Goal: Contribute content: Add original content to the website for others to see

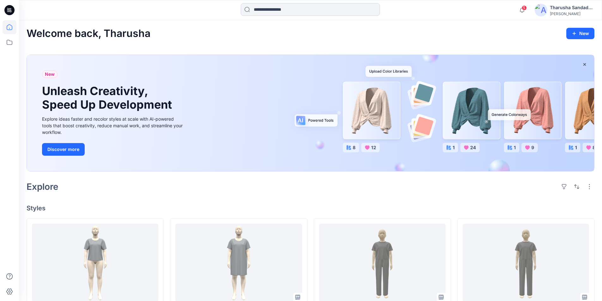
scroll to position [291, 0]
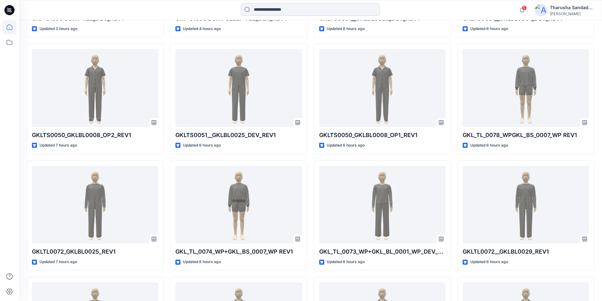
click at [262, 9] on input at bounding box center [310, 9] width 139 height 13
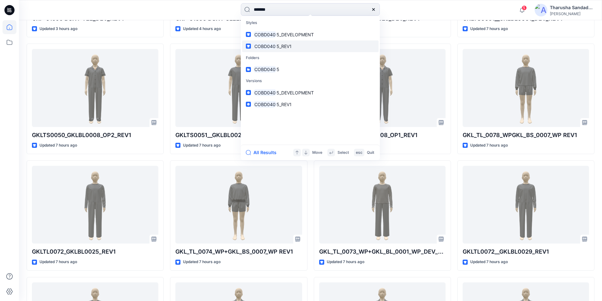
type input "*******"
click at [275, 46] on mark "COBD040" at bounding box center [264, 46] width 23 height 7
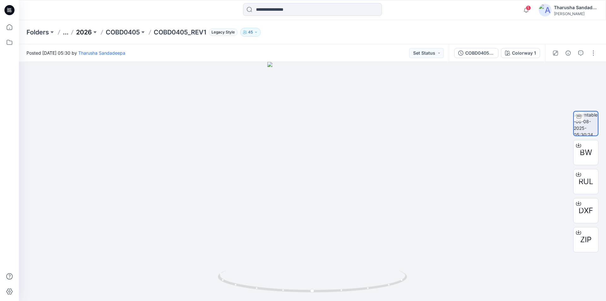
click at [92, 30] on p "2026" at bounding box center [84, 32] width 16 height 9
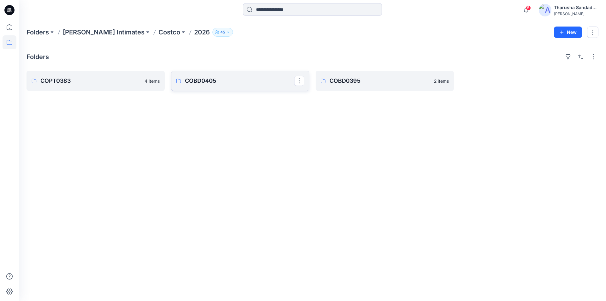
click at [232, 80] on p "COBD0405" at bounding box center [239, 80] width 109 height 9
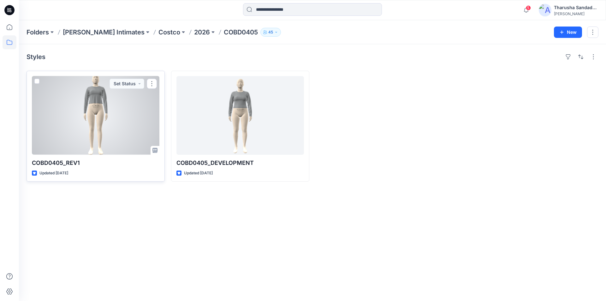
click at [98, 131] on div at bounding box center [96, 115] width 128 height 79
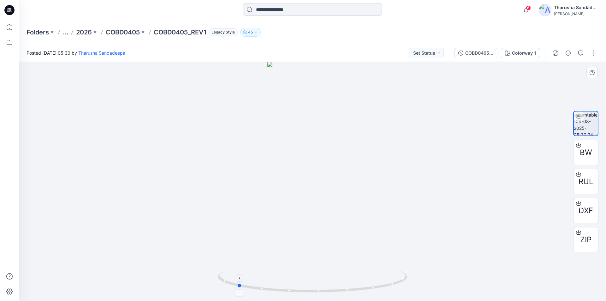
drag, startPoint x: 357, startPoint y: 289, endPoint x: 18, endPoint y: 239, distance: 342.6
click at [280, 286] on icon at bounding box center [313, 282] width 191 height 24
drag, startPoint x: 293, startPoint y: 292, endPoint x: 366, endPoint y: 286, distance: 72.9
click at [366, 286] on icon at bounding box center [313, 282] width 191 height 24
click at [366, 33] on div "Folders ... 2026 COBD0405 COBD0405_REV1 Legacy Style 45" at bounding box center [288, 32] width 523 height 9
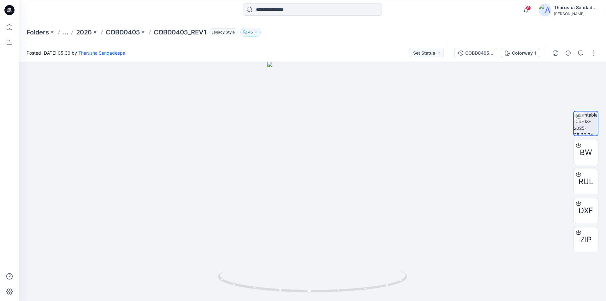
click at [97, 32] on button at bounding box center [95, 32] width 6 height 9
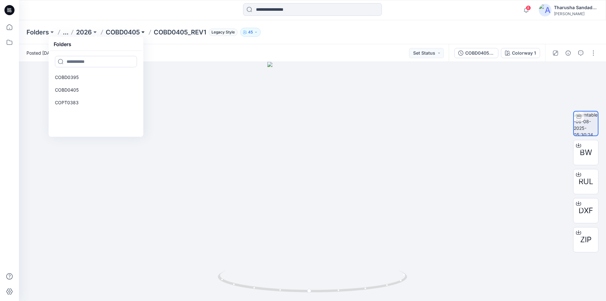
click at [145, 34] on button at bounding box center [143, 32] width 6 height 9
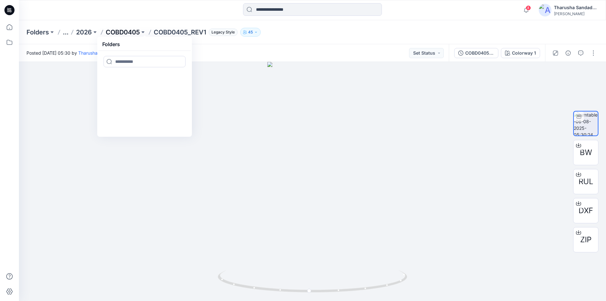
click at [127, 29] on p "COBD0405" at bounding box center [123, 32] width 34 height 9
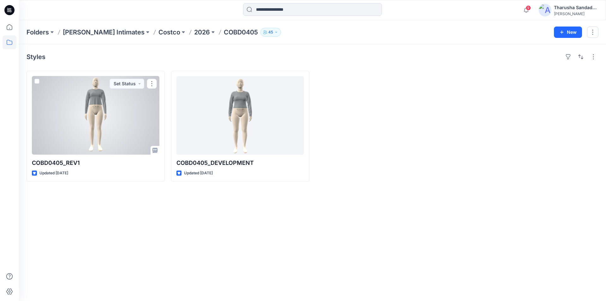
click at [87, 105] on div at bounding box center [96, 115] width 128 height 79
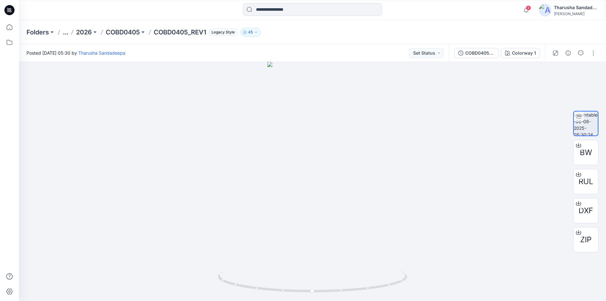
click at [10, 15] on icon at bounding box center [9, 10] width 10 height 20
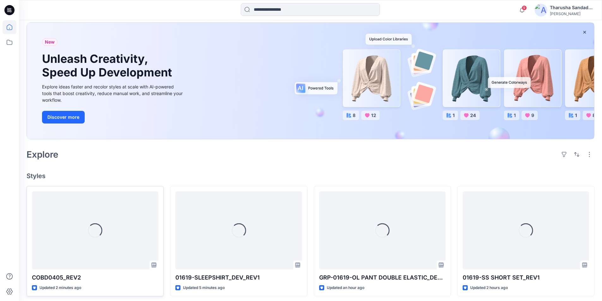
scroll to position [63, 0]
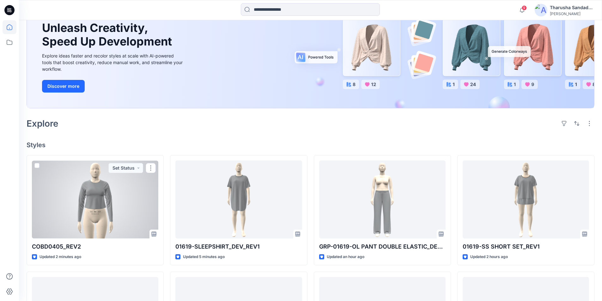
click at [104, 200] on div at bounding box center [95, 199] width 126 height 78
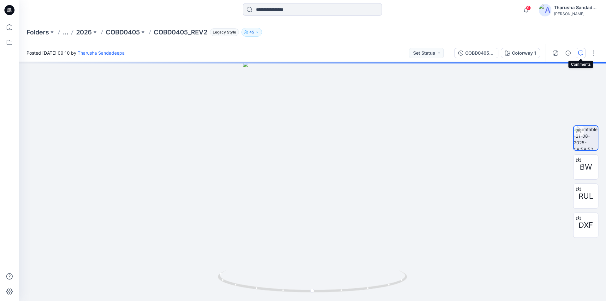
click at [581, 54] on icon "button" at bounding box center [581, 53] width 5 height 5
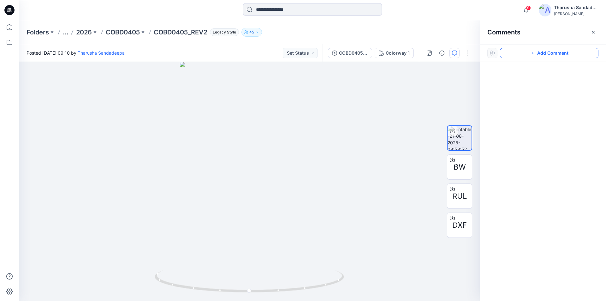
click at [558, 55] on button "Add Comment" at bounding box center [549, 53] width 99 height 10
click at [248, 164] on div "1" at bounding box center [249, 181] width 461 height 239
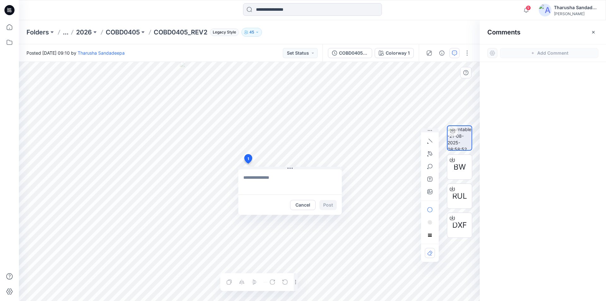
type textarea "**********"
click at [329, 206] on button "Post" at bounding box center [328, 205] width 17 height 10
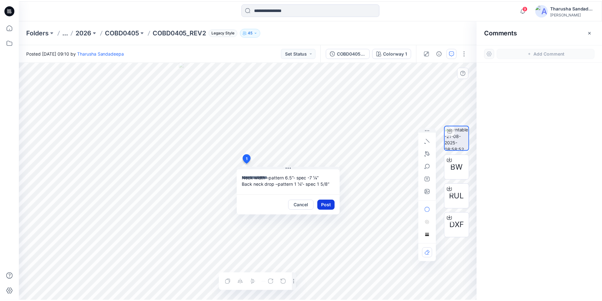
scroll to position [0, 0]
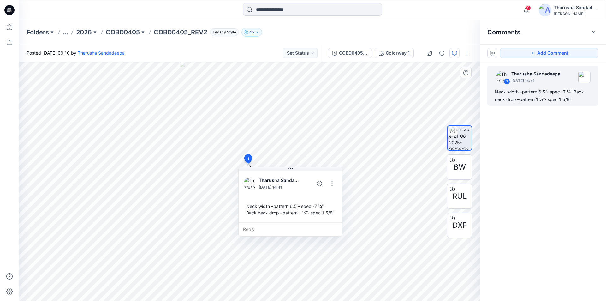
click at [9, 11] on icon at bounding box center [9, 10] width 10 height 10
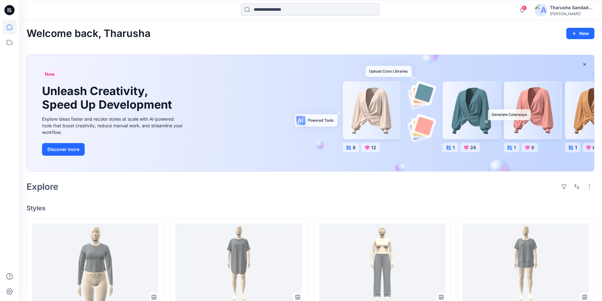
scroll to position [32, 0]
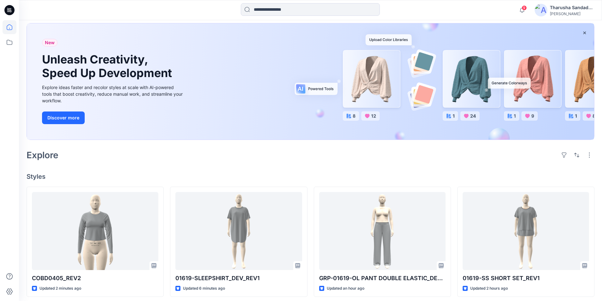
click at [179, 178] on h4 "Styles" at bounding box center [311, 177] width 568 height 8
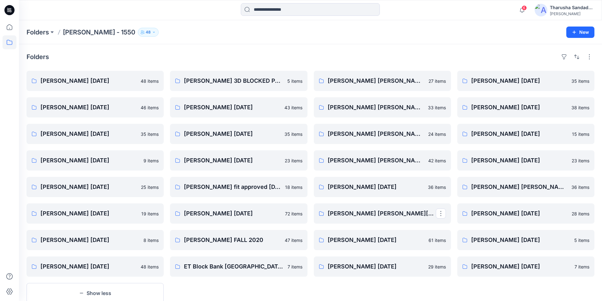
scroll to position [20, 0]
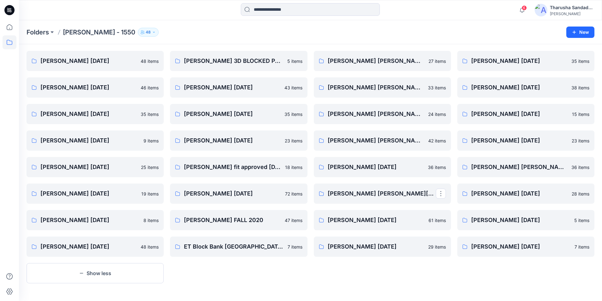
click at [6, 3] on icon at bounding box center [9, 10] width 10 height 20
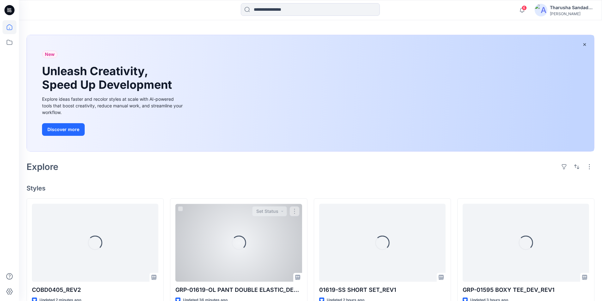
scroll to position [107, 0]
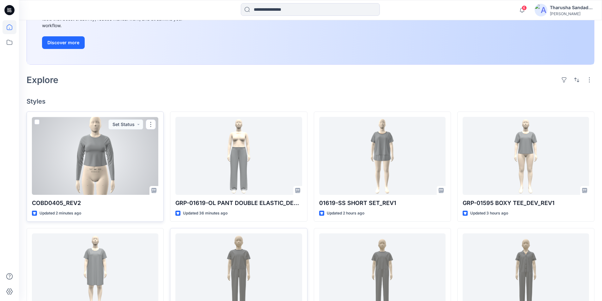
click at [101, 165] on div at bounding box center [95, 156] width 126 height 78
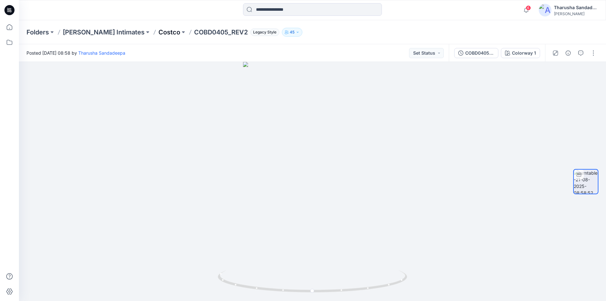
click at [159, 34] on p "Costco" at bounding box center [170, 32] width 22 height 9
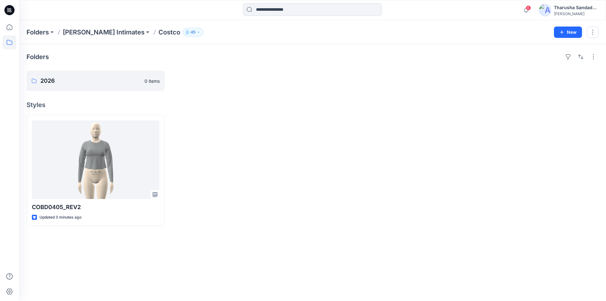
click at [86, 37] on div "Folders [PERSON_NAME] Intimates Costco 45 New" at bounding box center [312, 32] width 587 height 24
click at [88, 35] on p "[PERSON_NAME] Intimates" at bounding box center [104, 32] width 82 height 9
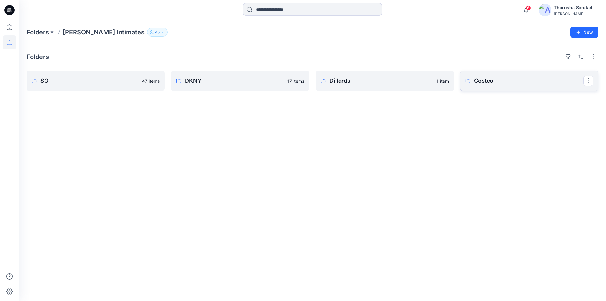
click at [543, 79] on p "Costco" at bounding box center [528, 80] width 109 height 9
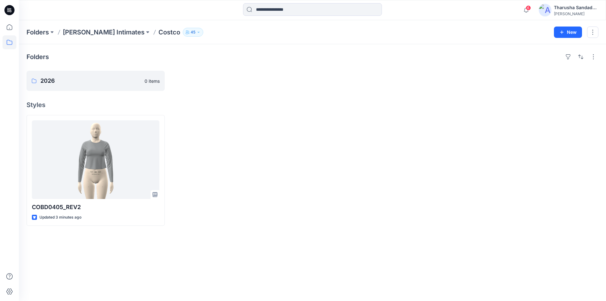
click at [102, 36] on p "[PERSON_NAME] Intimates" at bounding box center [104, 32] width 82 height 9
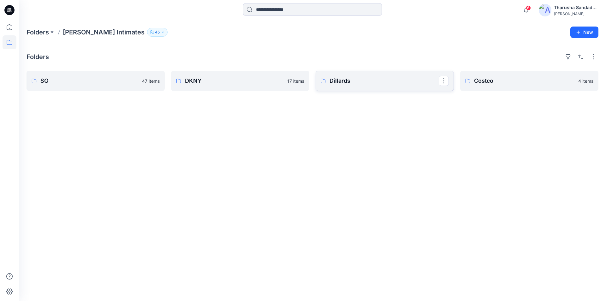
click at [383, 86] on link "Dillards" at bounding box center [385, 81] width 138 height 20
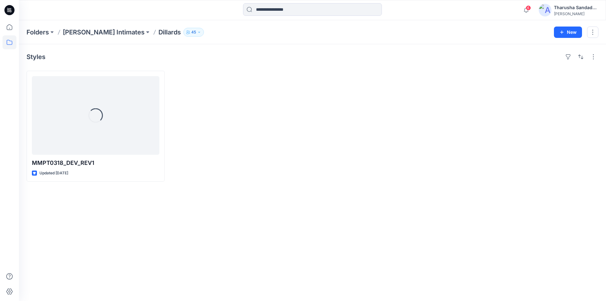
click at [81, 37] on div "Folders [PERSON_NAME] Intimates Dillards 45 New" at bounding box center [312, 32] width 587 height 24
click at [40, 32] on p "Folders" at bounding box center [38, 32] width 22 height 9
click at [11, 13] on icon at bounding box center [9, 10] width 10 height 10
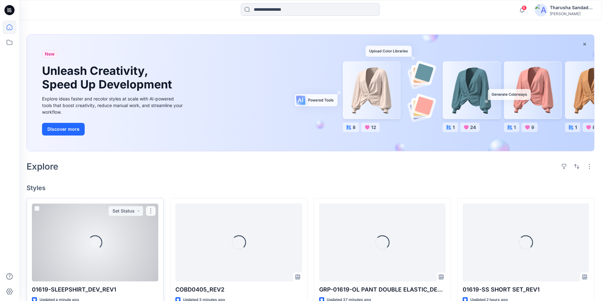
scroll to position [32, 0]
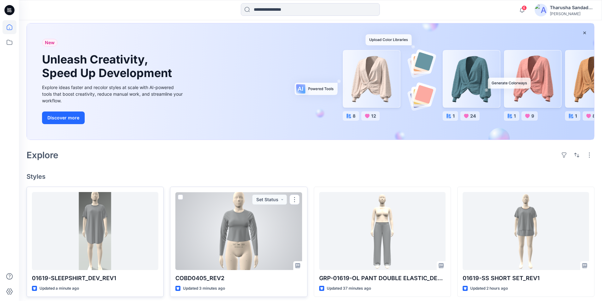
click at [246, 232] on div at bounding box center [238, 231] width 126 height 78
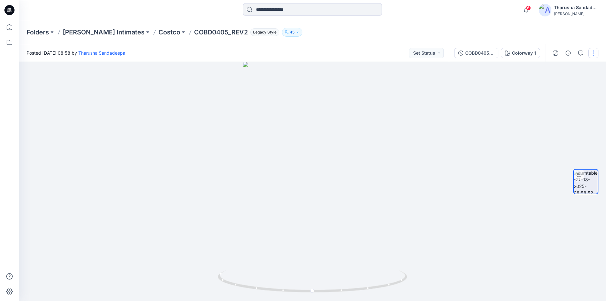
click at [596, 50] on button "button" at bounding box center [594, 53] width 10 height 10
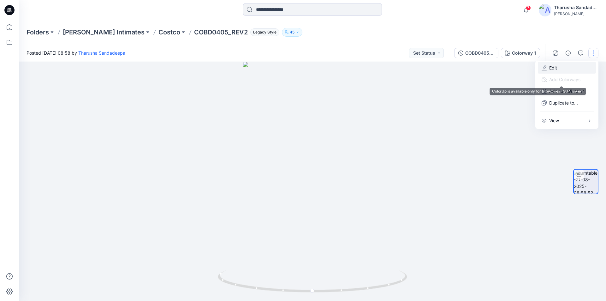
click at [562, 73] on button "Edit" at bounding box center [567, 68] width 58 height 12
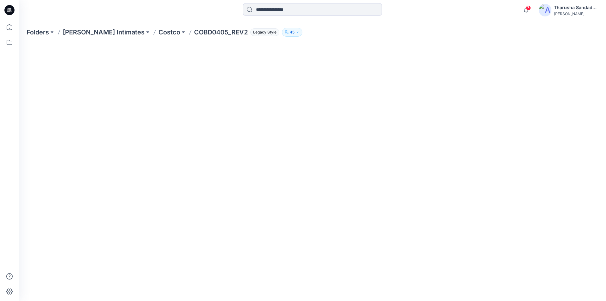
scroll to position [77, 0]
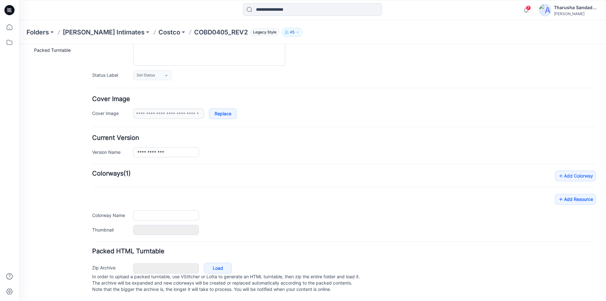
type input "**********"
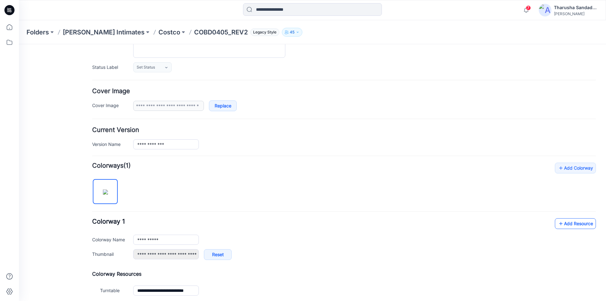
click at [567, 226] on link "Add Resource" at bounding box center [575, 223] width 41 height 11
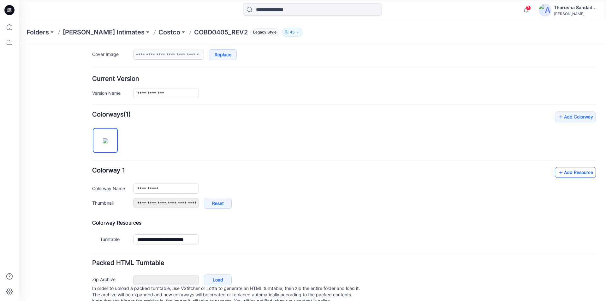
scroll to position [142, 0]
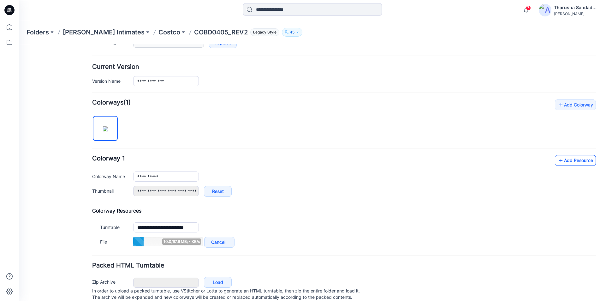
click at [570, 154] on div "**********" at bounding box center [344, 174] width 504 height 150
click at [569, 160] on link "Add Resource" at bounding box center [575, 160] width 41 height 11
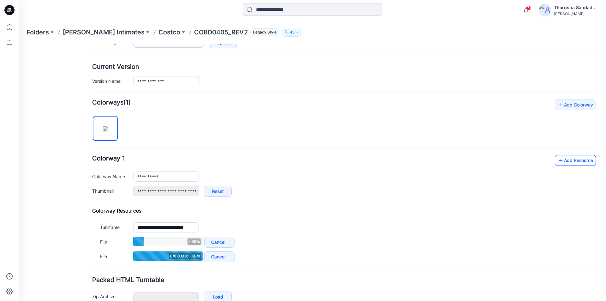
click at [568, 159] on link "Add Resource" at bounding box center [575, 160] width 41 height 11
click at [572, 165] on link "Add Resource" at bounding box center [575, 160] width 41 height 11
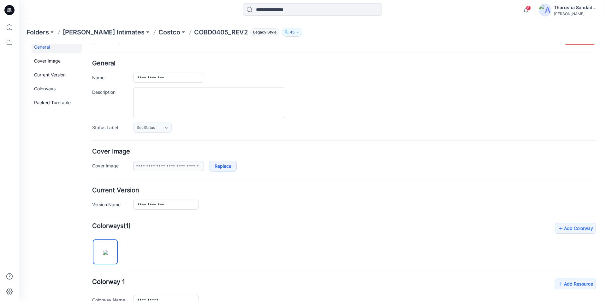
scroll to position [0, 0]
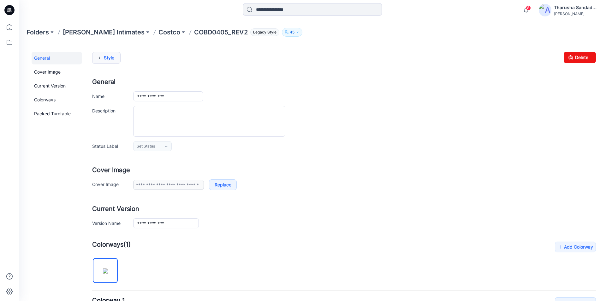
click at [106, 59] on link "Style" at bounding box center [106, 58] width 28 height 12
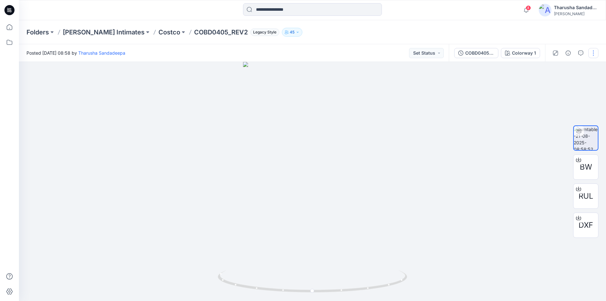
click at [599, 51] on button "button" at bounding box center [594, 53] width 10 height 10
click at [554, 104] on p "Duplicate to..." at bounding box center [564, 102] width 29 height 7
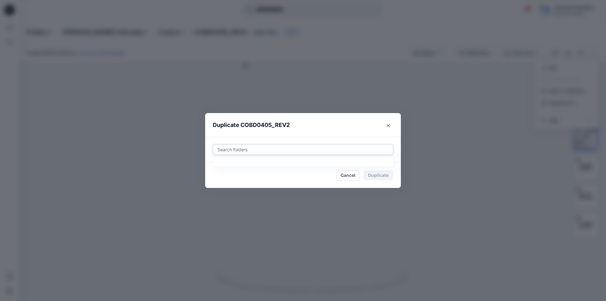
click at [296, 148] on div at bounding box center [303, 150] width 172 height 8
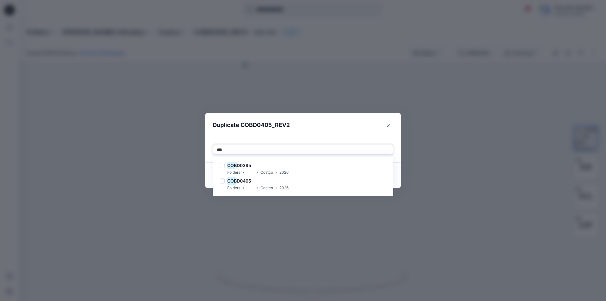
type input "****"
click at [262, 184] on div "COBD 0405" at bounding box center [254, 181] width 69 height 8
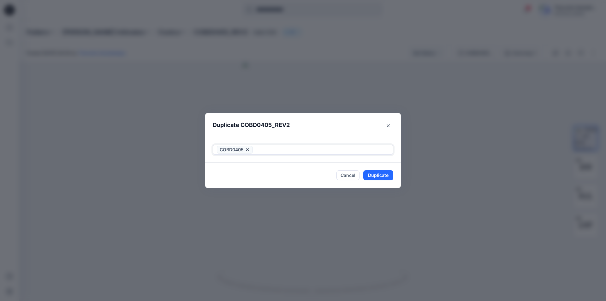
click at [270, 149] on div at bounding box center [321, 150] width 135 height 8
click at [389, 176] on button "Duplicate" at bounding box center [379, 175] width 30 height 10
drag, startPoint x: 383, startPoint y: 174, endPoint x: 431, endPoint y: 277, distance: 113.9
click at [383, 174] on button "Close" at bounding box center [383, 176] width 21 height 10
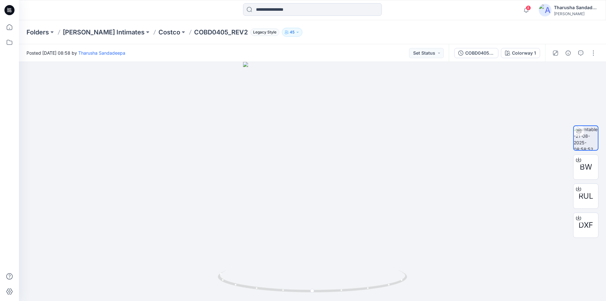
drag, startPoint x: 14, startPoint y: 12, endPoint x: 10, endPoint y: 14, distance: 3.9
click at [14, 11] on icon at bounding box center [9, 10] width 10 height 10
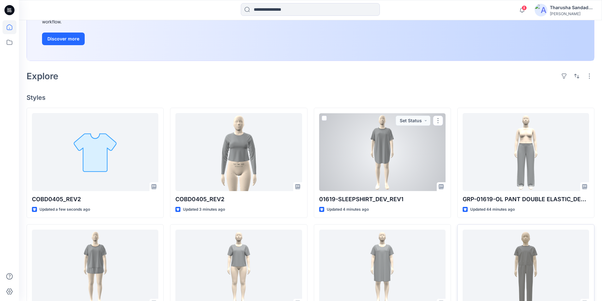
scroll to position [126, 0]
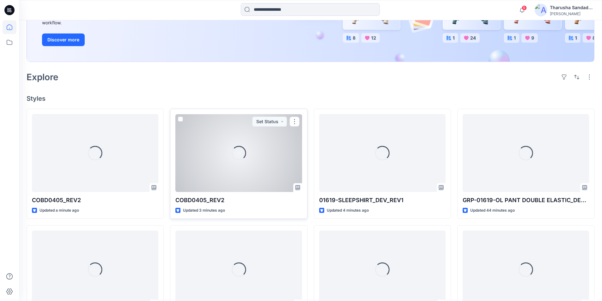
scroll to position [126, 0]
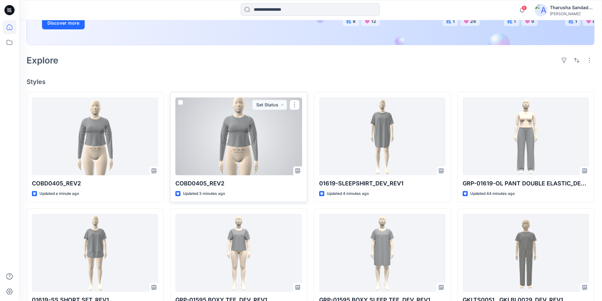
click at [260, 137] on div at bounding box center [238, 136] width 126 height 78
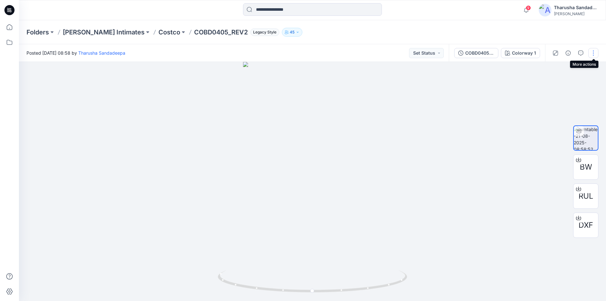
click at [595, 51] on button "button" at bounding box center [594, 53] width 10 height 10
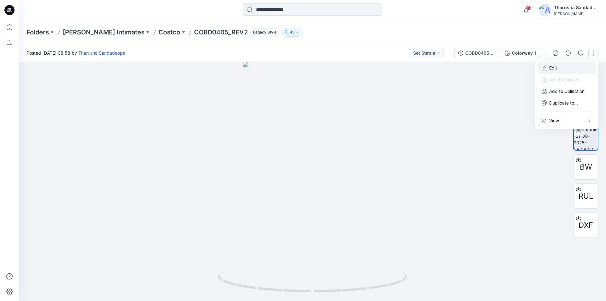
click at [565, 68] on button "Edit" at bounding box center [567, 68] width 58 height 12
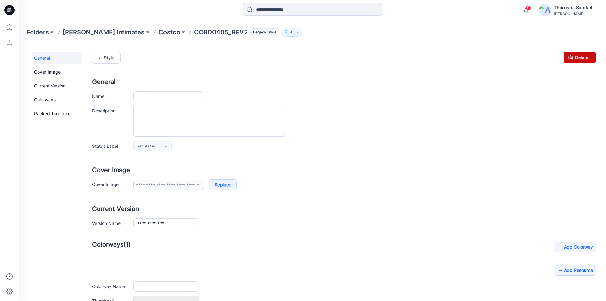
drag, startPoint x: 583, startPoint y: 57, endPoint x: 350, endPoint y: 80, distance: 233.6
click at [583, 57] on link "Delete" at bounding box center [580, 57] width 32 height 11
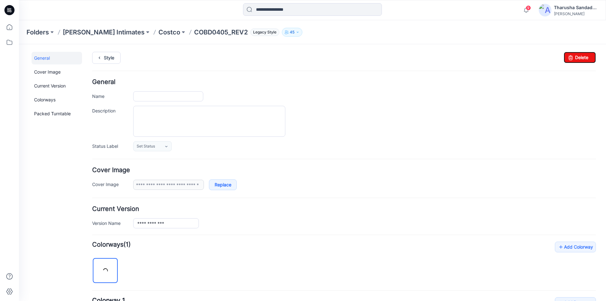
type input "**********"
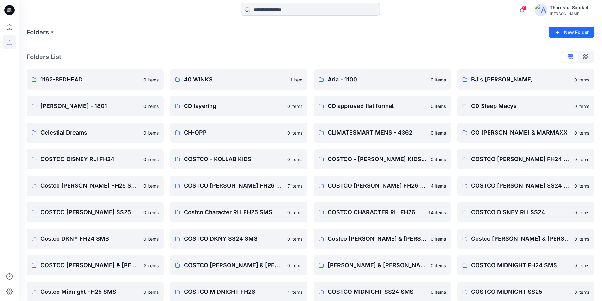
click at [10, 10] on icon at bounding box center [9, 10] width 10 height 10
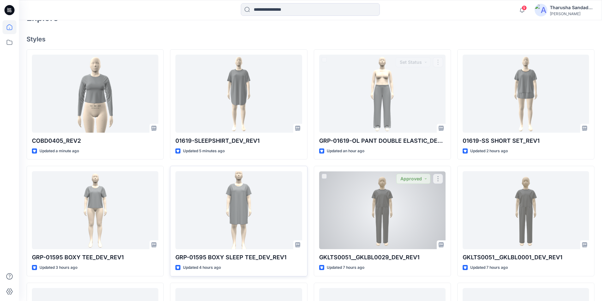
scroll to position [190, 0]
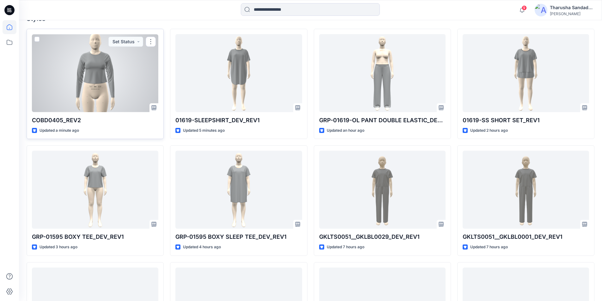
click at [105, 77] on div at bounding box center [95, 73] width 126 height 78
